Goal: Task Accomplishment & Management: Use online tool/utility

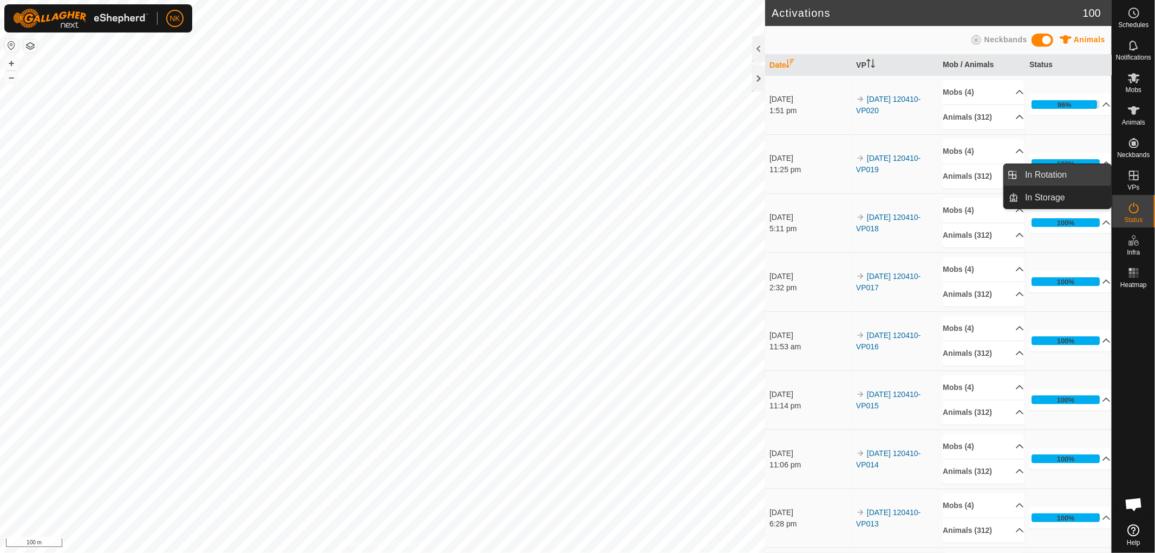
click at [1089, 175] on link "In Rotation" at bounding box center [1065, 175] width 93 height 22
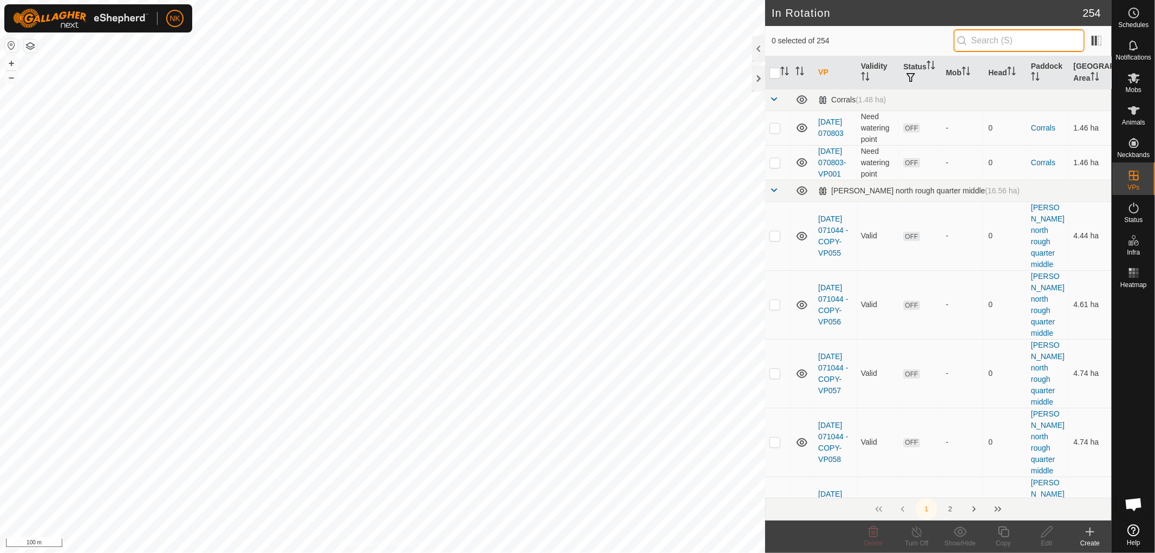
click at [1004, 39] on input "text" at bounding box center [1018, 40] width 131 height 23
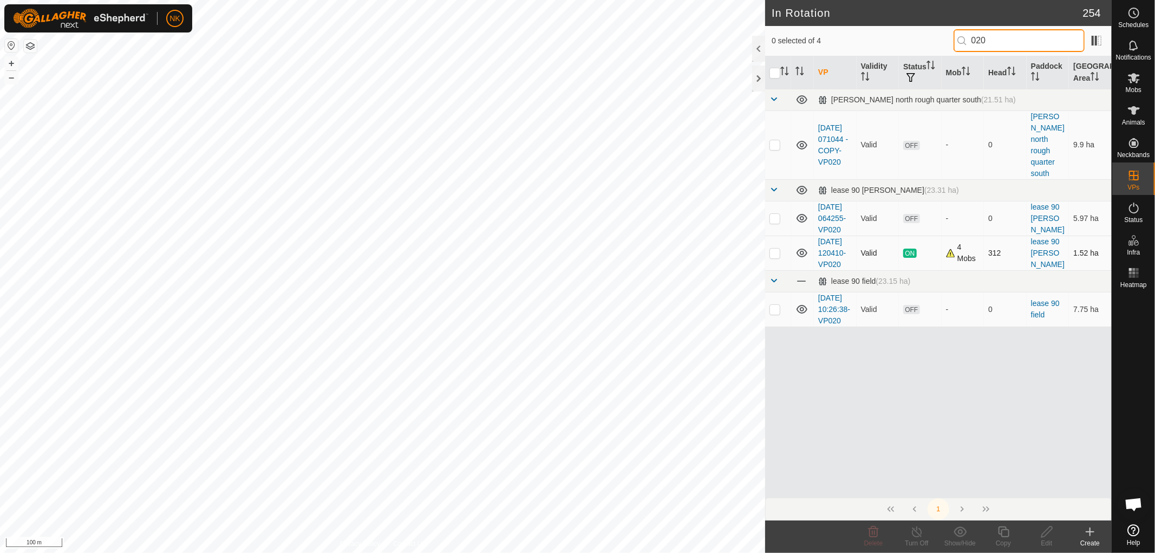
type input "020"
click at [772, 257] on p-checkbox at bounding box center [774, 252] width 11 height 9
checkbox input "true"
click at [1002, 531] on icon at bounding box center [1003, 531] width 14 height 13
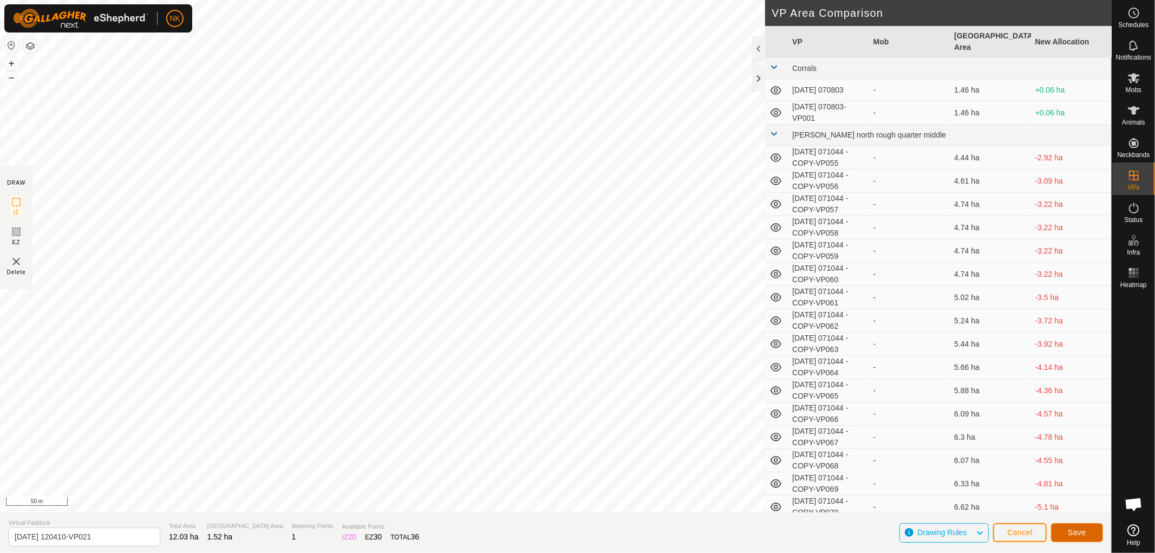
click at [1069, 528] on span "Save" at bounding box center [1076, 532] width 18 height 9
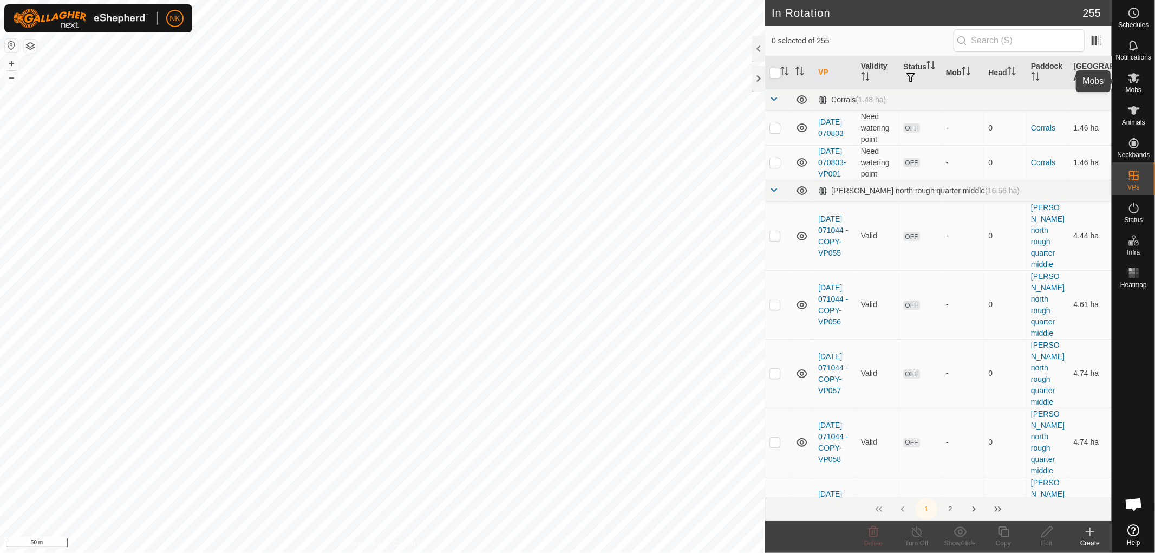
click at [1138, 85] on es-mob-svg-icon at bounding box center [1133, 77] width 19 height 17
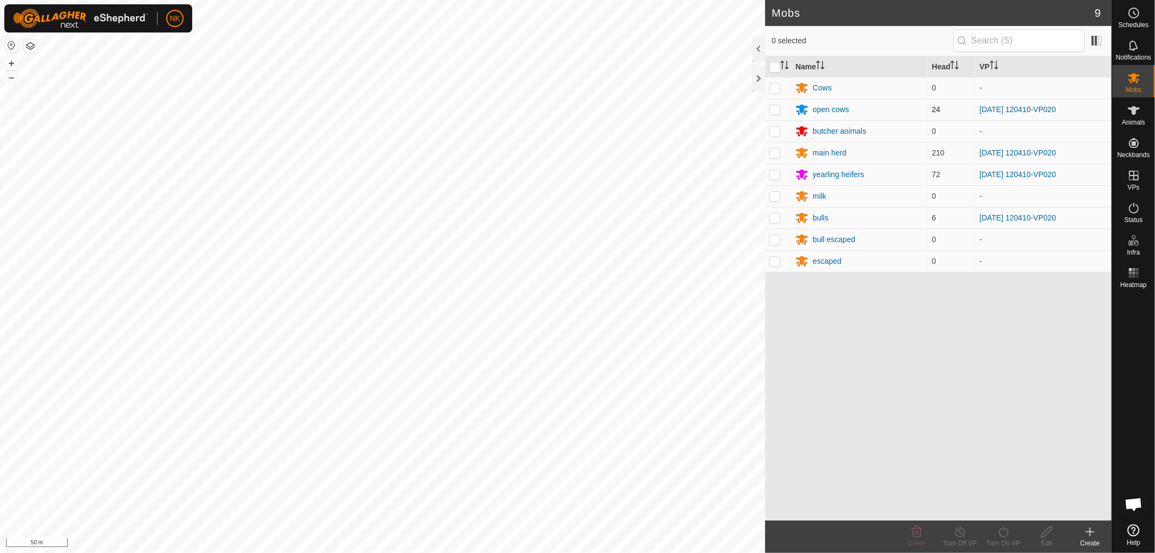
click at [776, 107] on p-checkbox at bounding box center [774, 109] width 11 height 9
checkbox input "true"
click at [770, 148] on td at bounding box center [778, 153] width 26 height 22
checkbox input "true"
drag, startPoint x: 774, startPoint y: 168, endPoint x: 773, endPoint y: 176, distance: 8.2
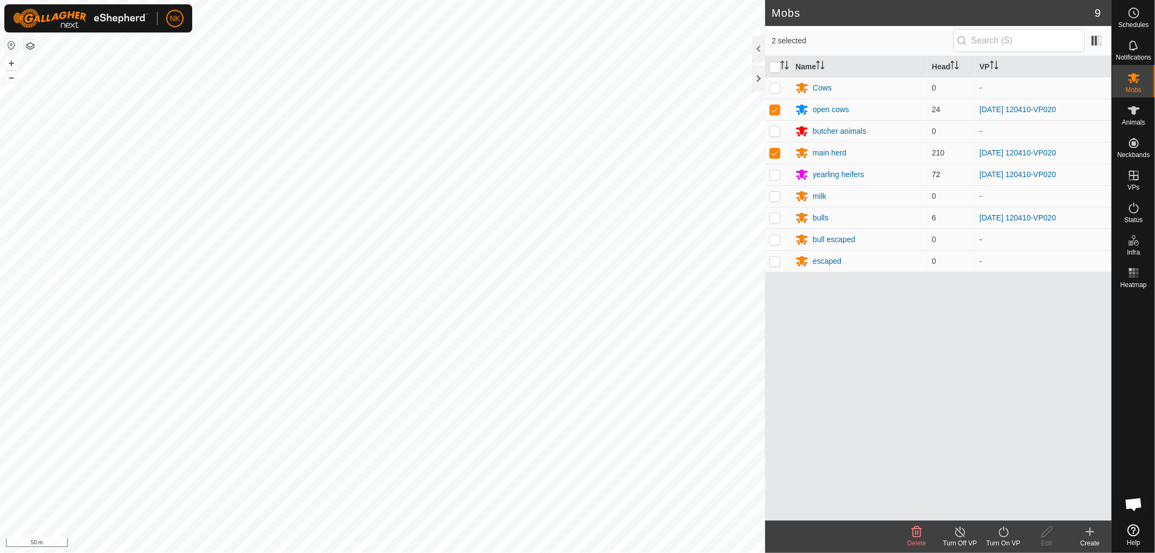
click at [773, 174] on td at bounding box center [778, 174] width 26 height 22
checkbox input "true"
click at [773, 212] on td at bounding box center [778, 218] width 26 height 22
checkbox input "true"
click at [1005, 542] on div "Turn On VP" at bounding box center [1002, 543] width 43 height 10
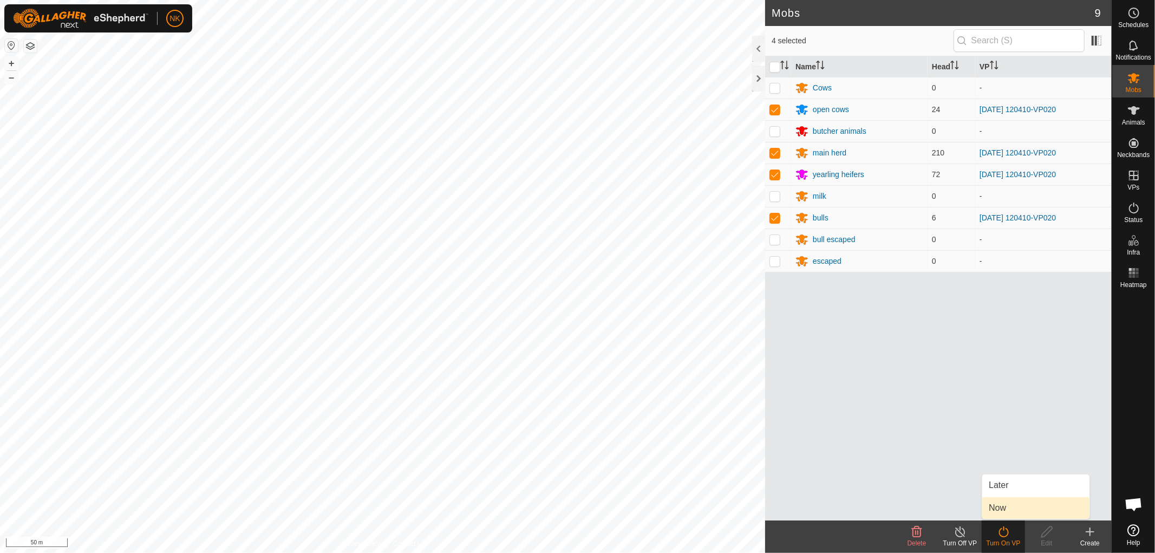
click at [1003, 513] on link "Now" at bounding box center [1035, 508] width 107 height 22
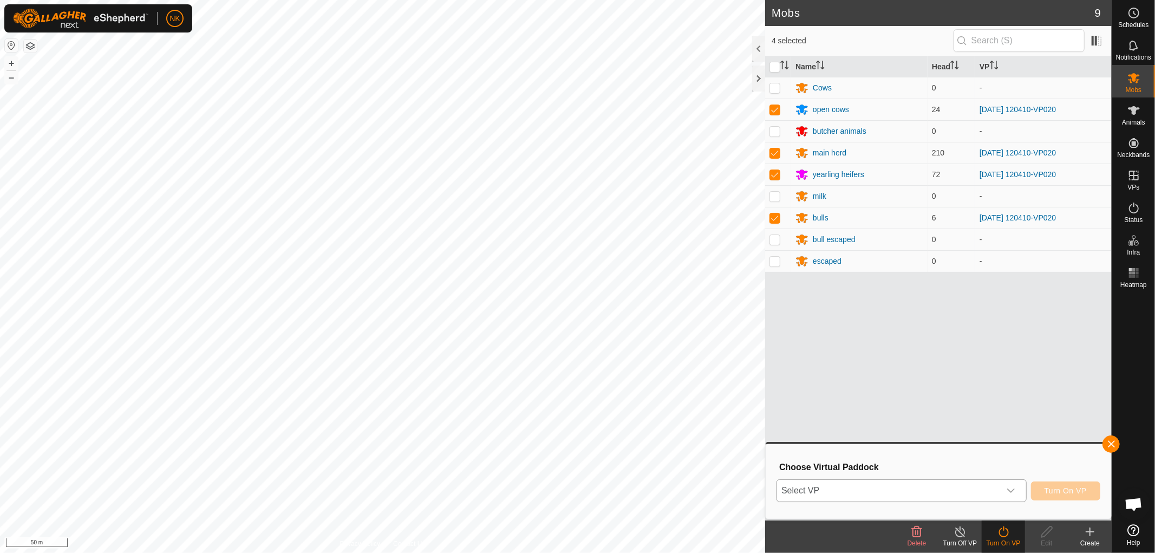
click at [994, 480] on span "Select VP" at bounding box center [888, 491] width 223 height 22
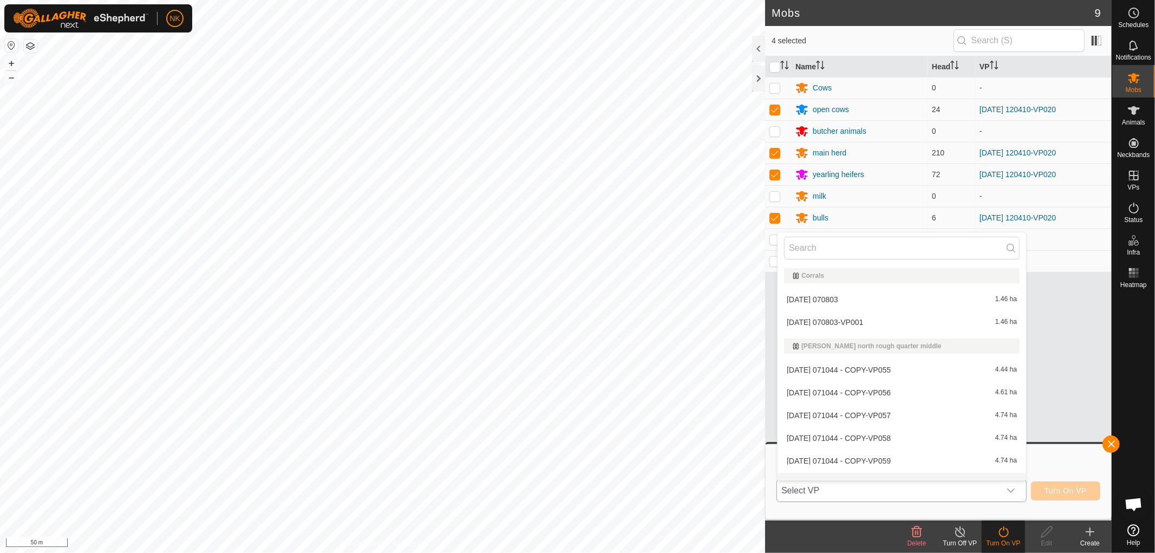
scroll to position [14, 0]
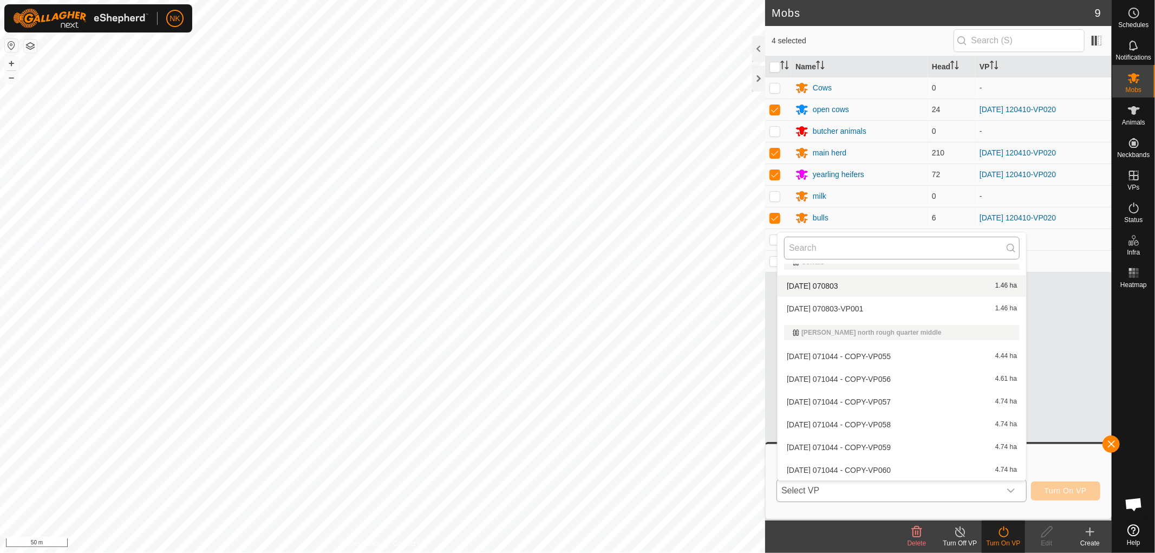
click at [832, 245] on input "text" at bounding box center [901, 248] width 235 height 23
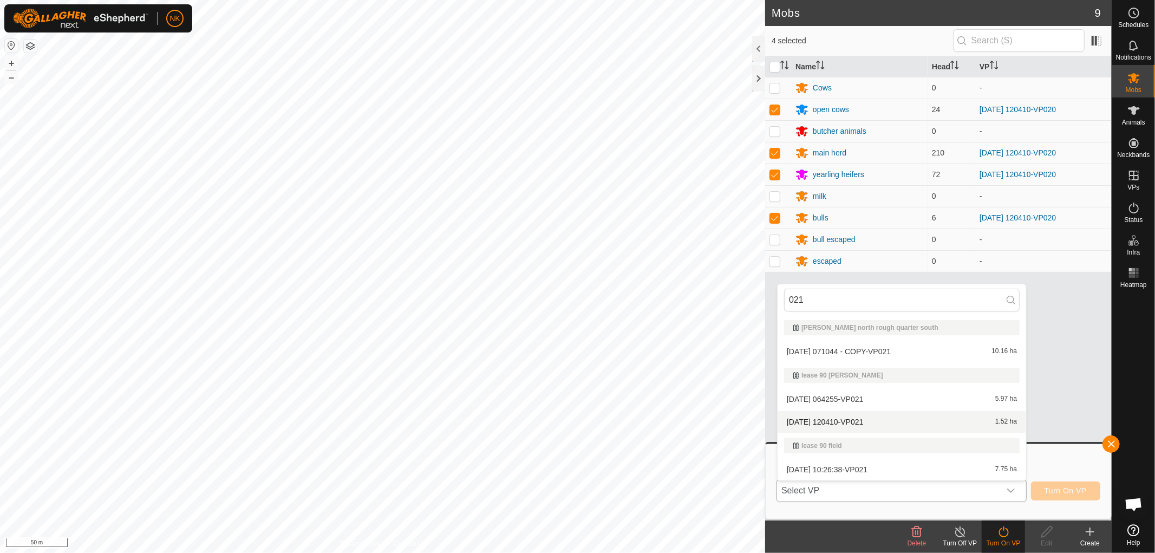
type input "021"
click at [842, 415] on li "[DATE] 120410-VP021 1.52 ha" at bounding box center [901, 422] width 248 height 22
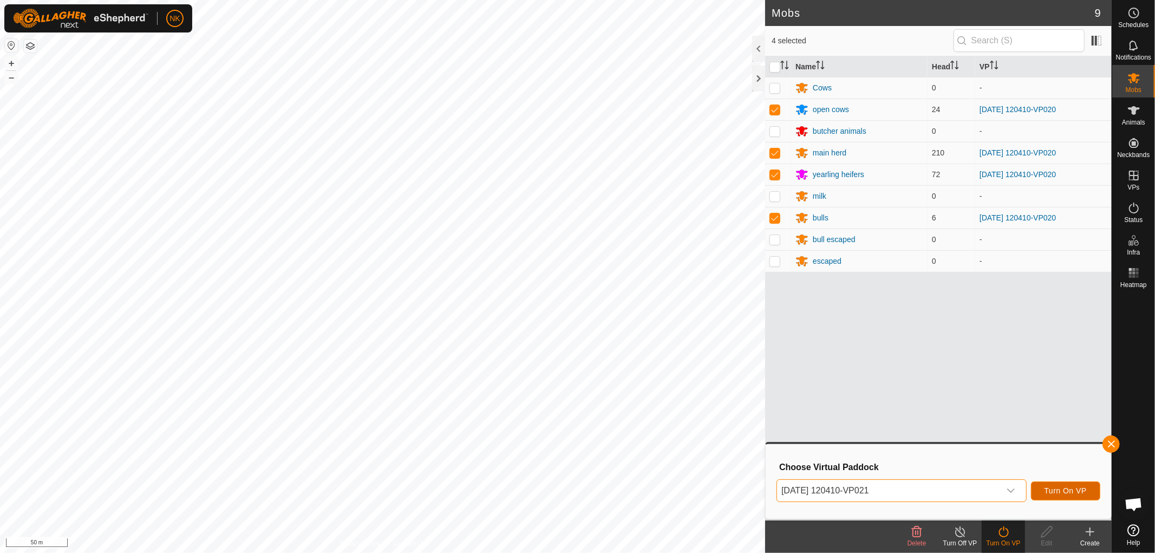
click at [1053, 498] on button "Turn On VP" at bounding box center [1065, 490] width 69 height 19
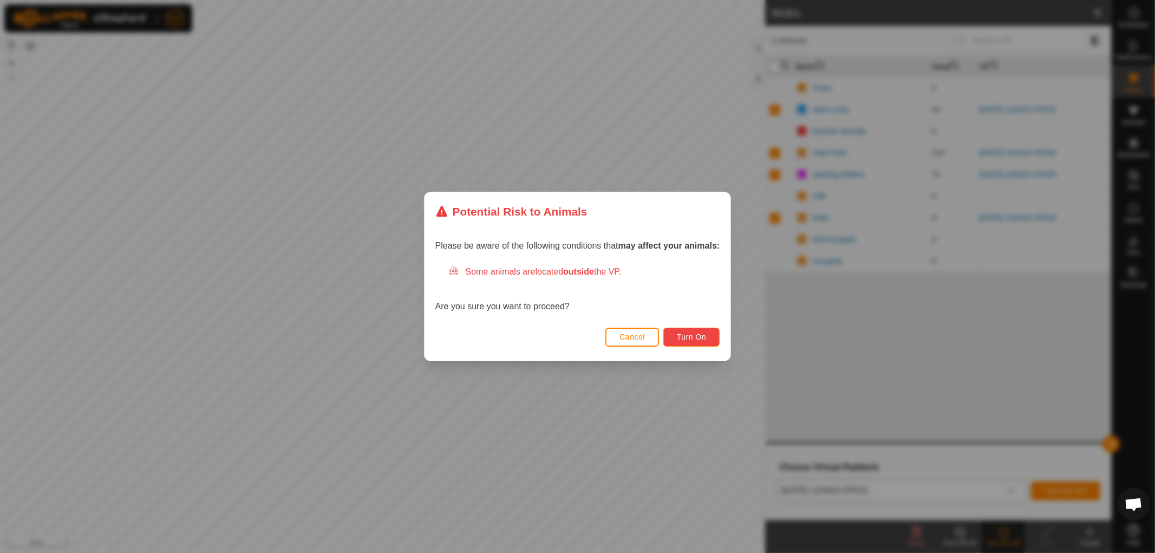
click at [680, 341] on button "Turn On" at bounding box center [691, 336] width 56 height 19
